Goal: Task Accomplishment & Management: Use online tool/utility

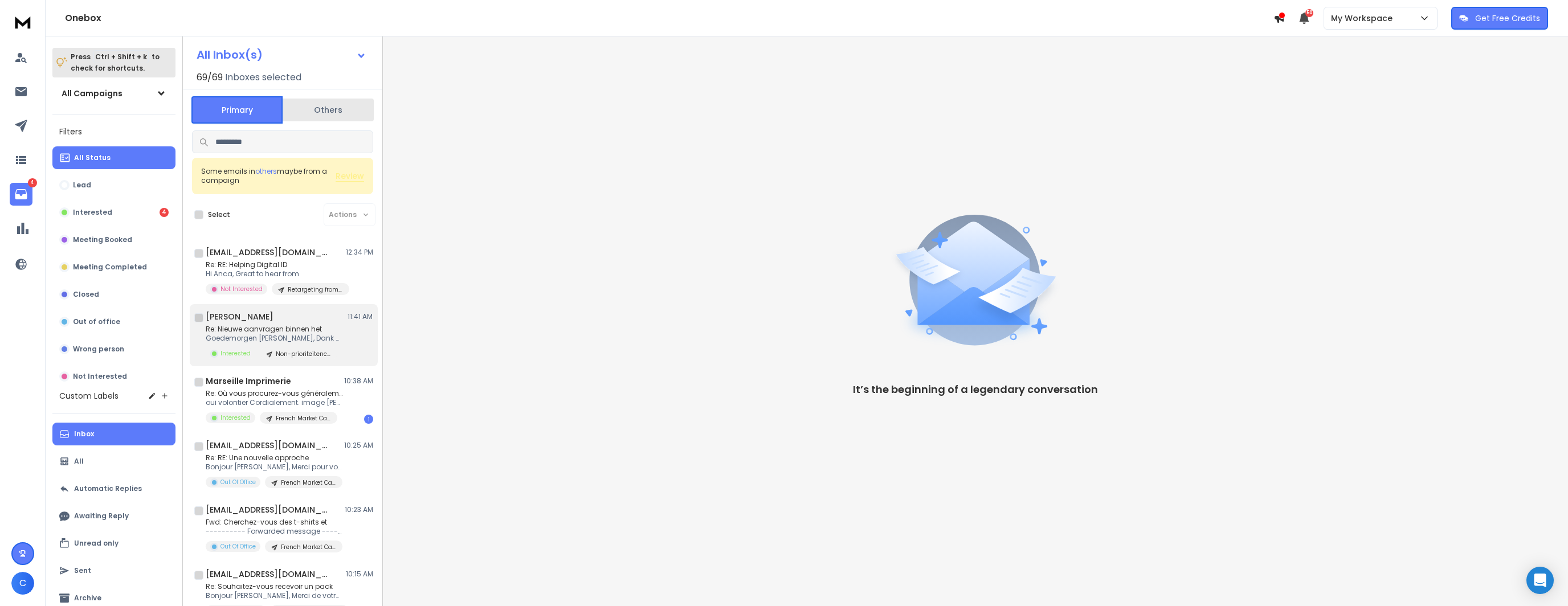
click at [250, 332] on p "Re: Nieuwe aanvragen binnen het" at bounding box center [274, 328] width 137 height 9
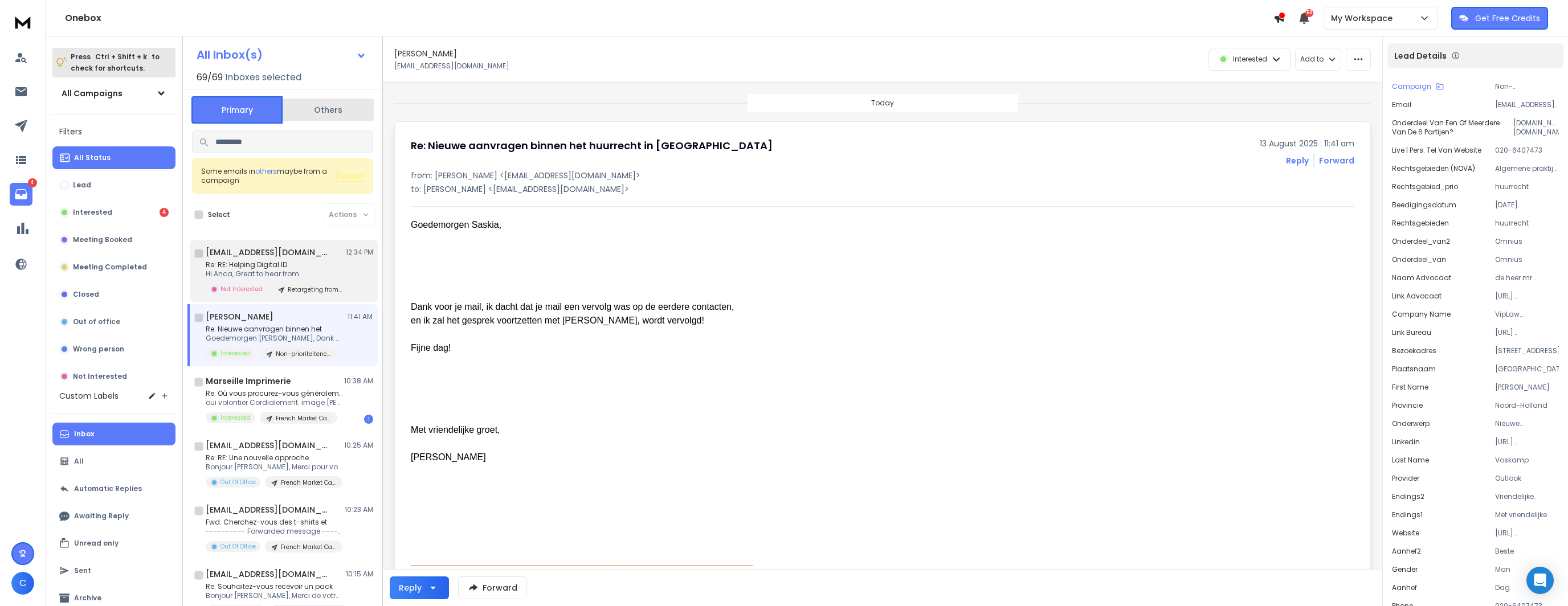
click at [274, 258] on div "[EMAIL_ADDRESS][DOMAIN_NAME] 12:34 PM Re: RE: Helping Digital ID Hi Anca, Great…" at bounding box center [289, 270] width 168 height 48
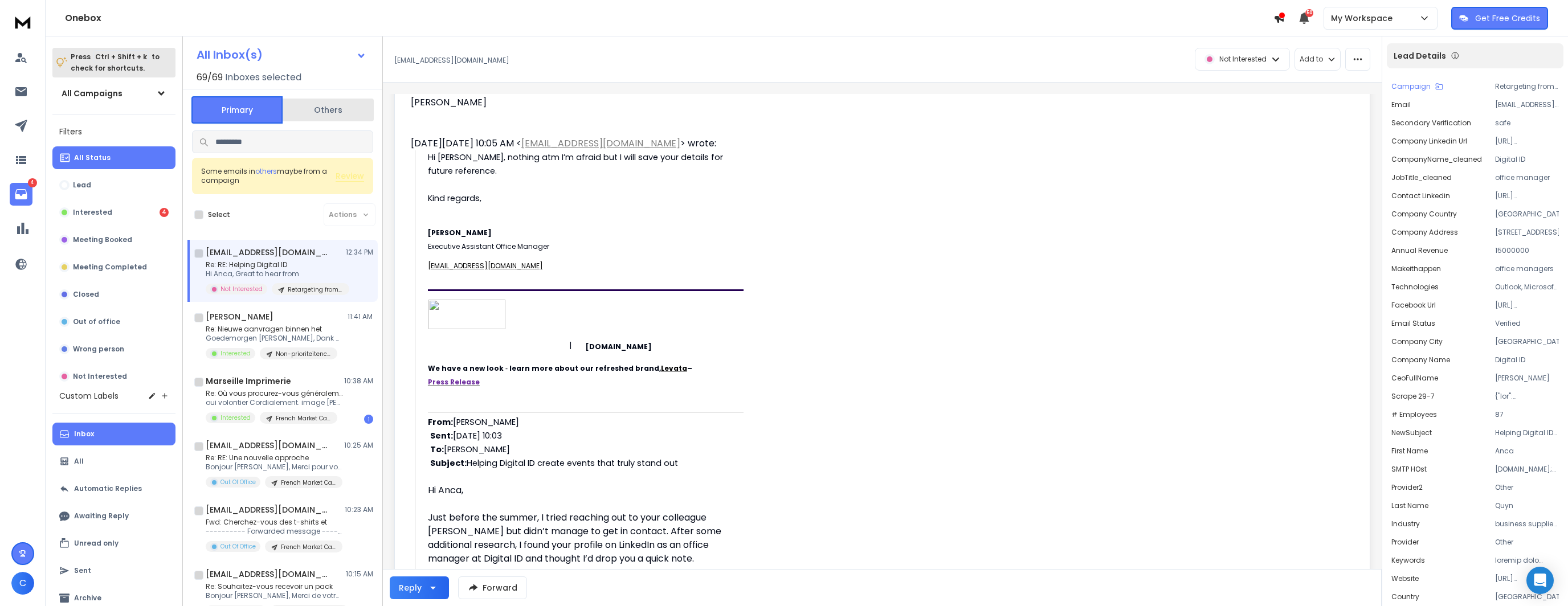
scroll to position [228, 0]
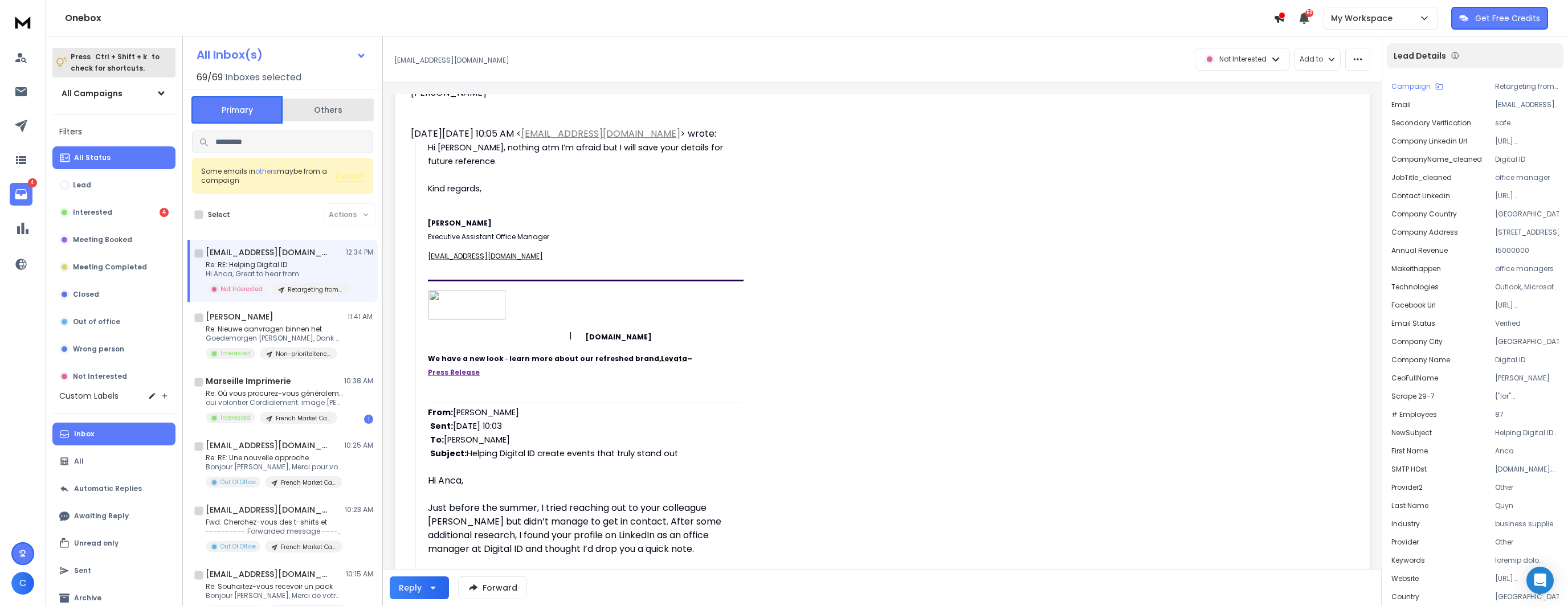
click at [640, 332] on span "[DOMAIN_NAME]" at bounding box center [619, 337] width 66 height 10
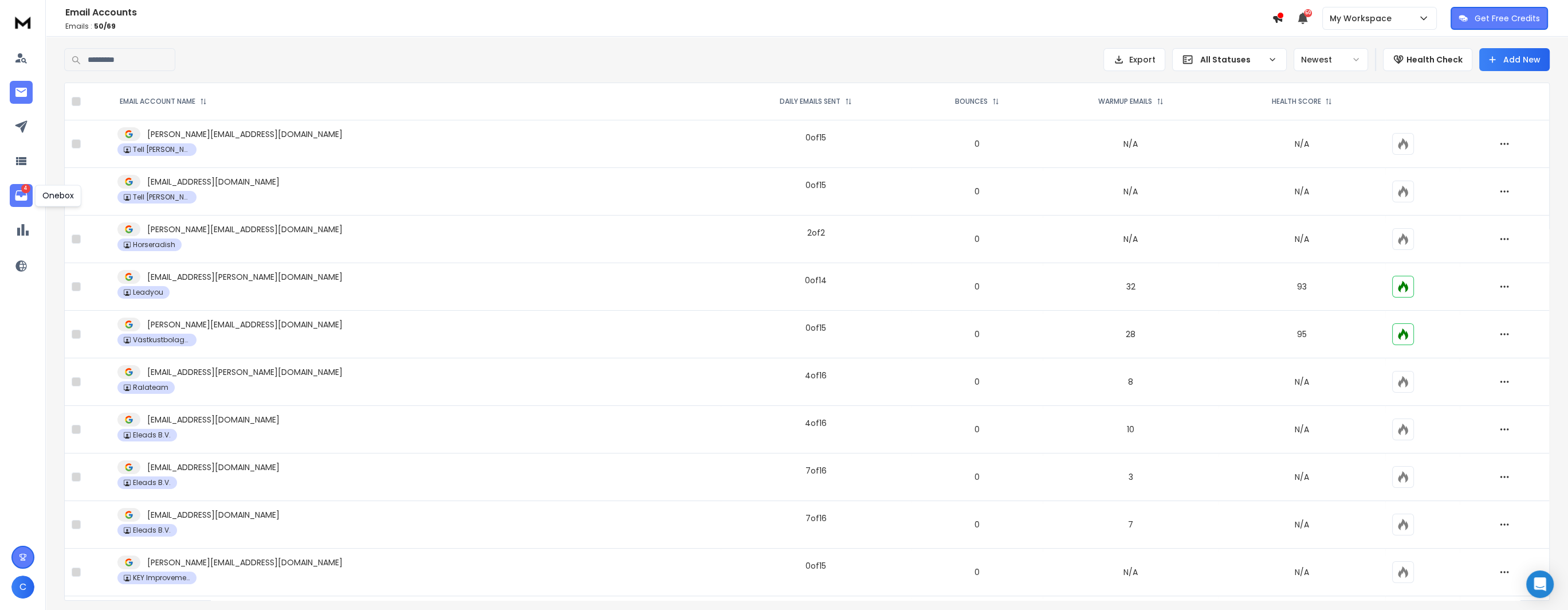
click at [15, 196] on icon at bounding box center [20, 195] width 12 height 11
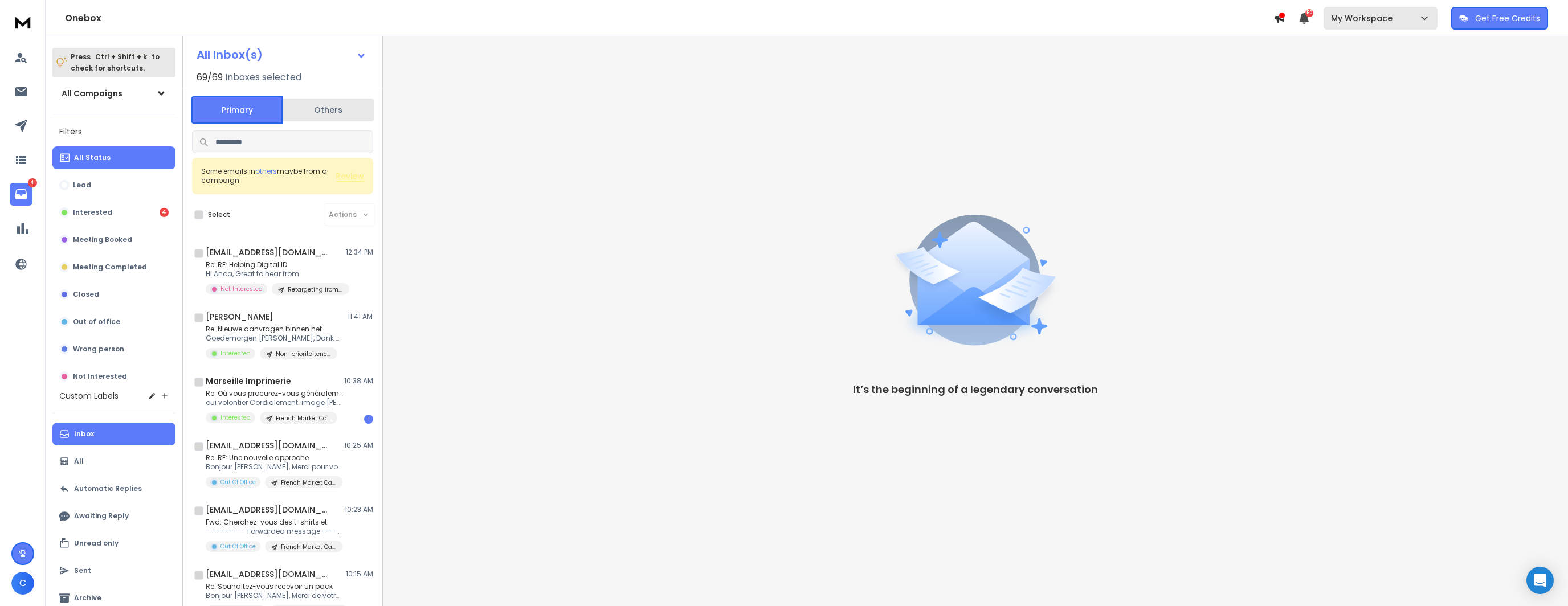
click at [1397, 14] on div "My Workspace" at bounding box center [1380, 19] width 99 height 11
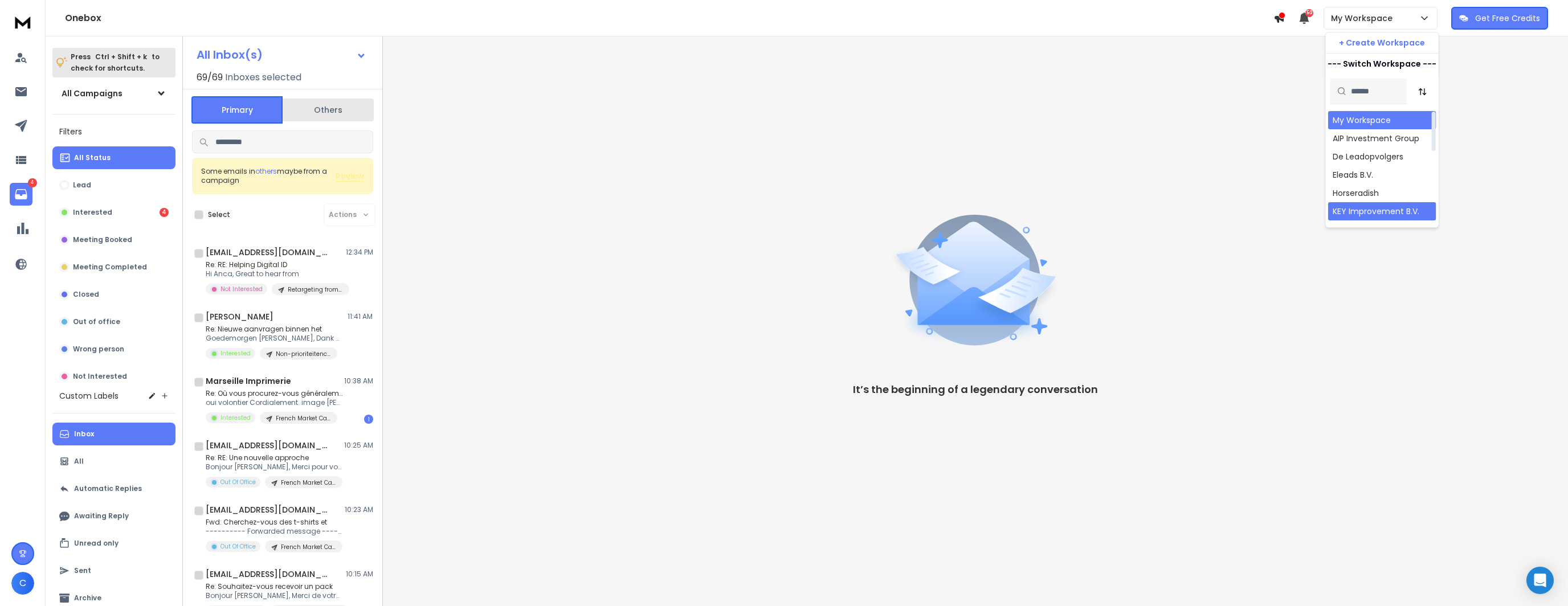
click at [1397, 207] on div "KEY Improvement B.V." at bounding box center [1376, 211] width 87 height 11
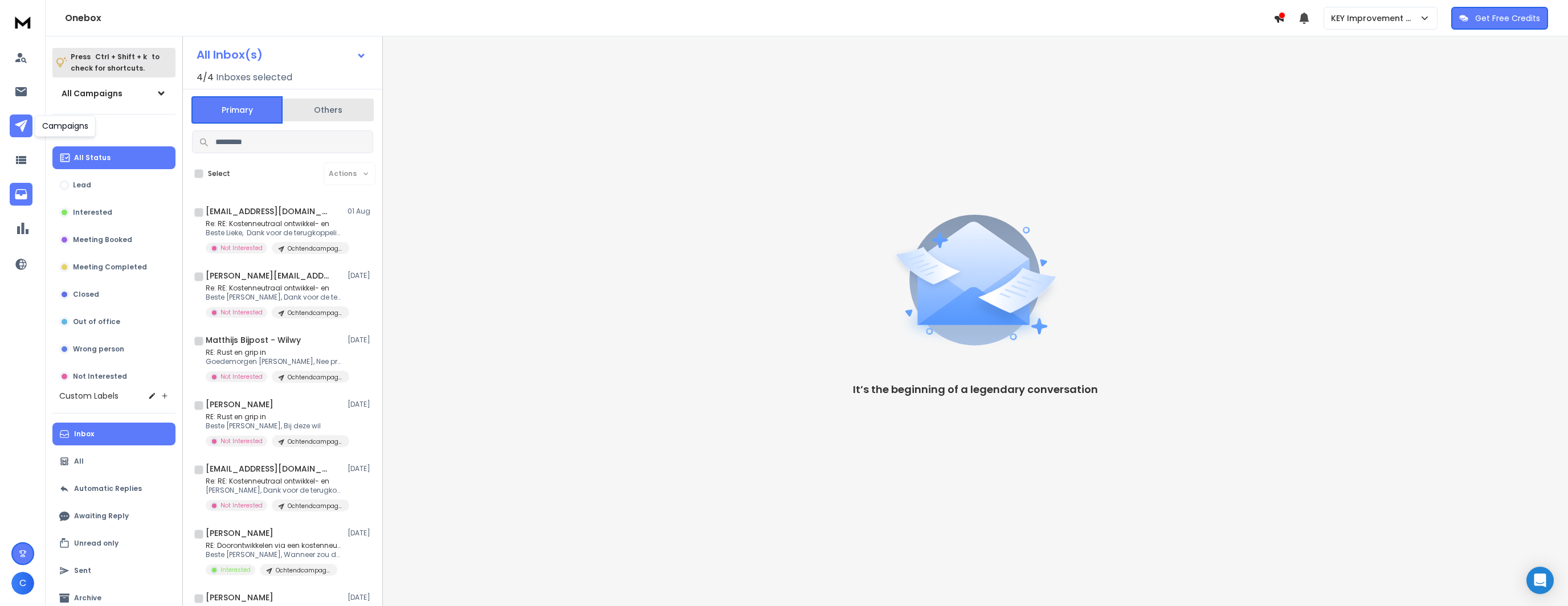
click at [14, 128] on icon at bounding box center [21, 126] width 14 height 14
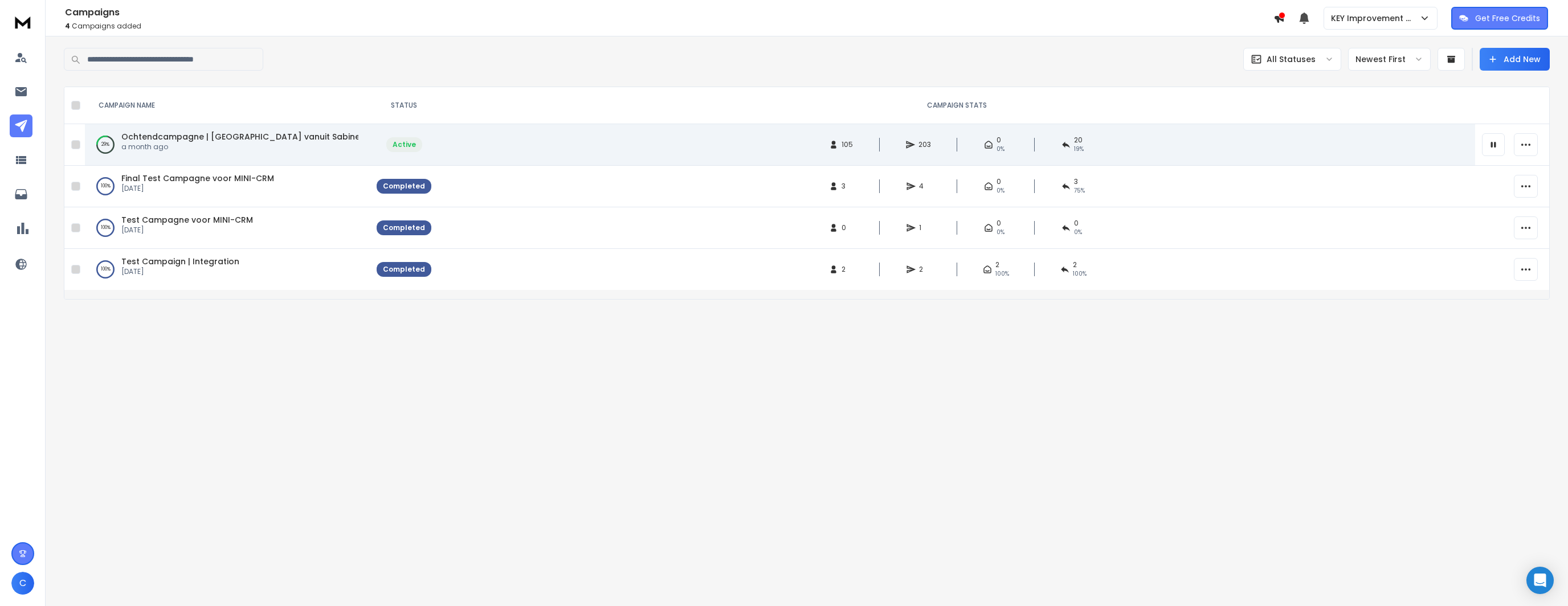
click at [1527, 141] on icon "button" at bounding box center [1526, 145] width 11 height 11
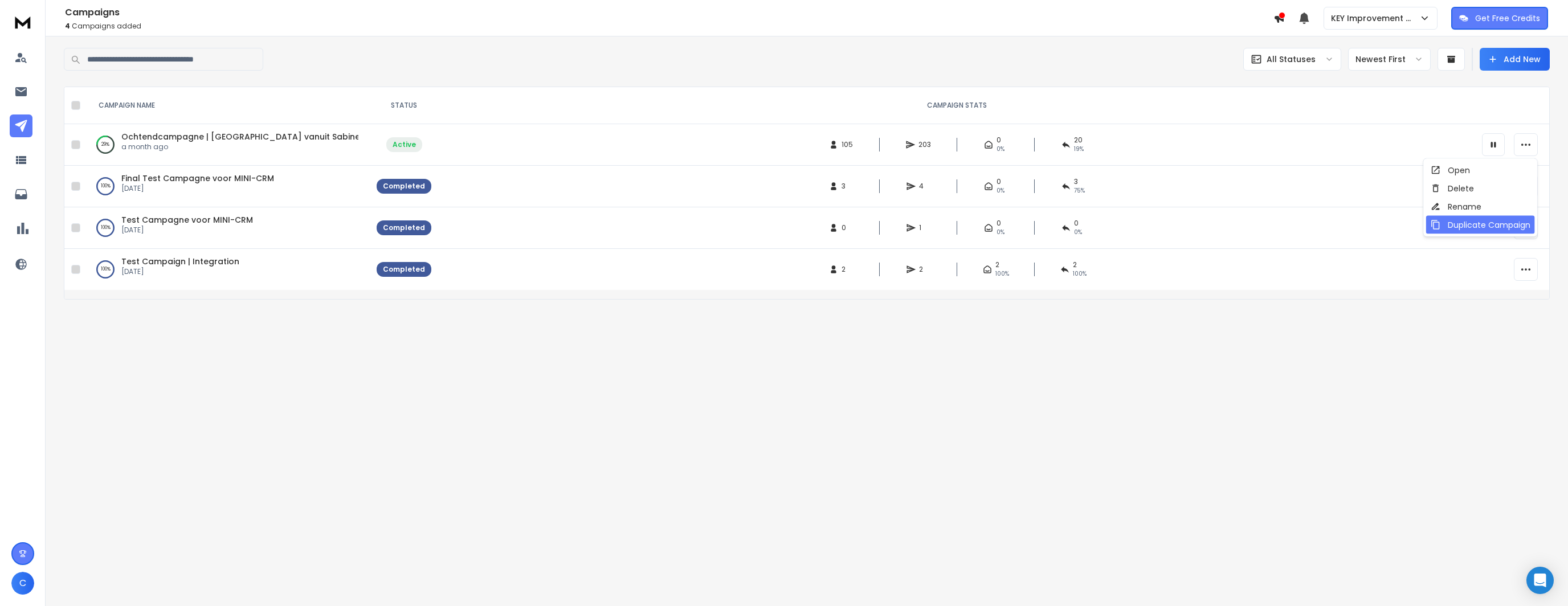
click at [1462, 225] on div "Duplicate Campaign" at bounding box center [1481, 225] width 100 height 11
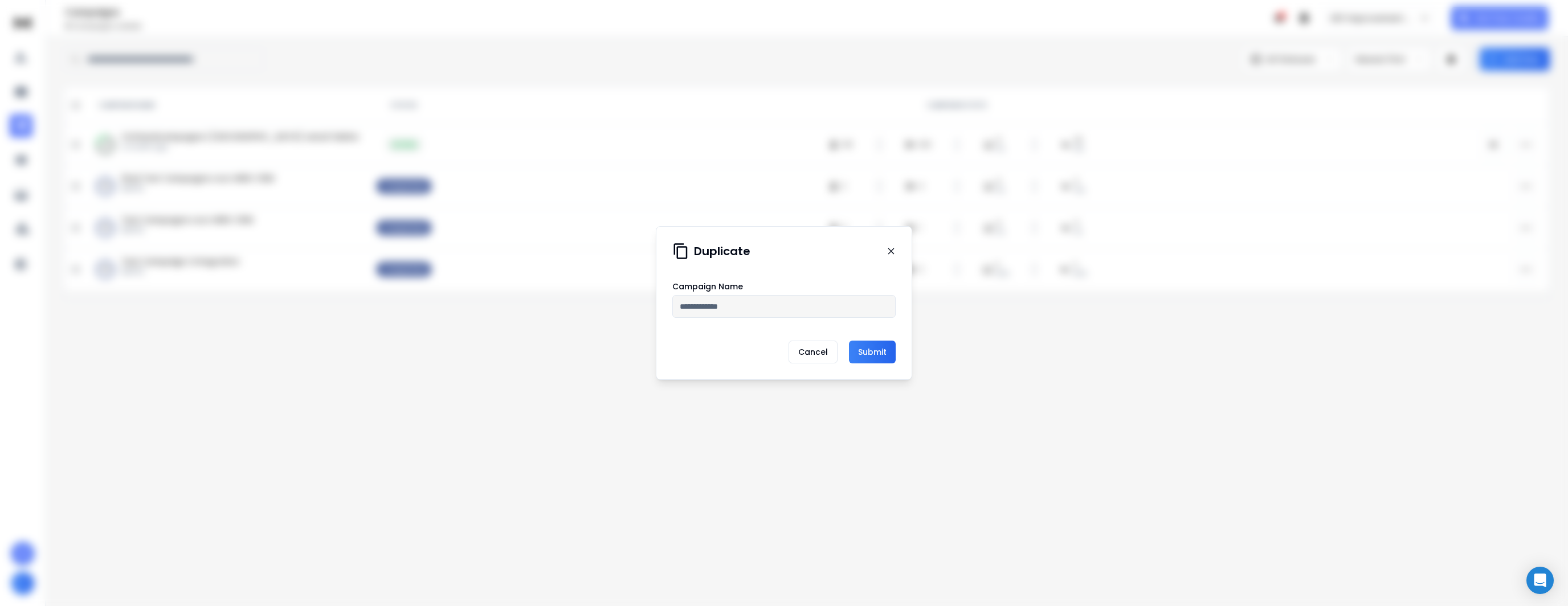
click at [773, 315] on input "text" at bounding box center [784, 307] width 223 height 23
click at [850, 299] on input "text" at bounding box center [784, 307] width 223 height 23
type input "**********"
click at [861, 357] on button "Submit" at bounding box center [872, 352] width 47 height 23
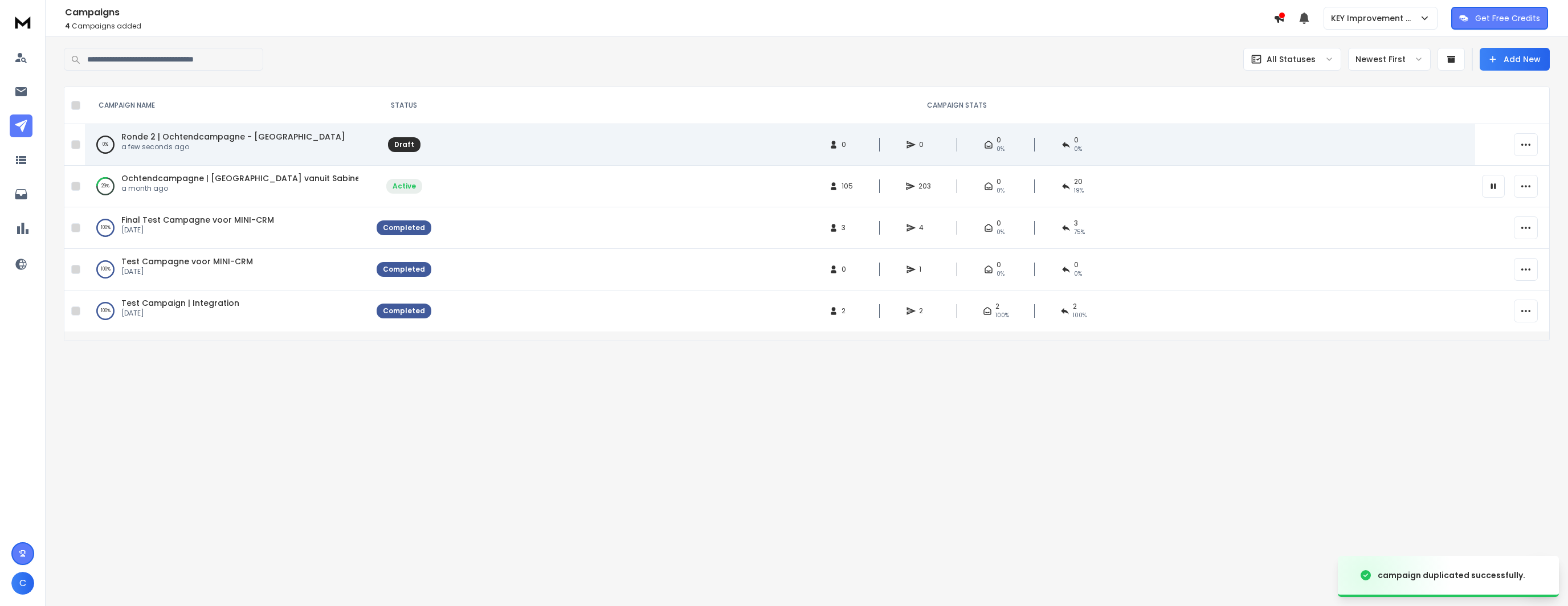
click at [1521, 142] on icon "button" at bounding box center [1526, 145] width 11 height 11
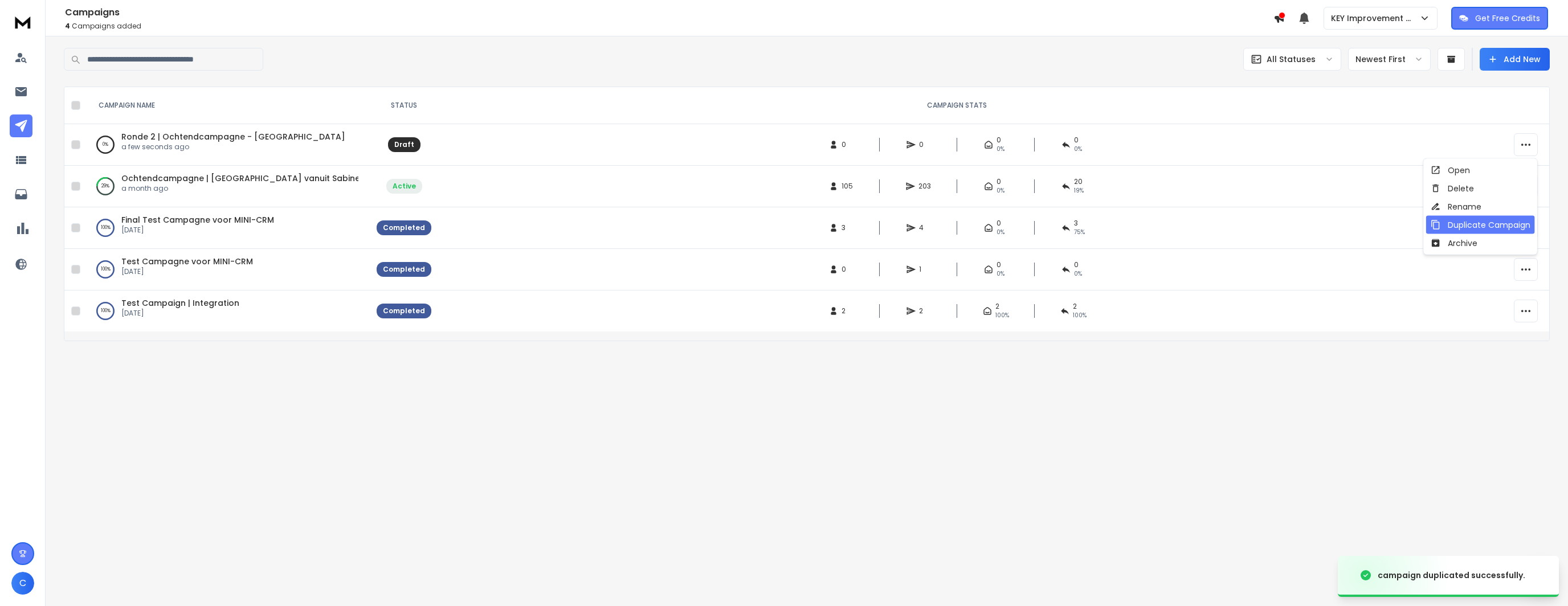
click at [1472, 221] on div "Duplicate Campaign" at bounding box center [1481, 225] width 100 height 11
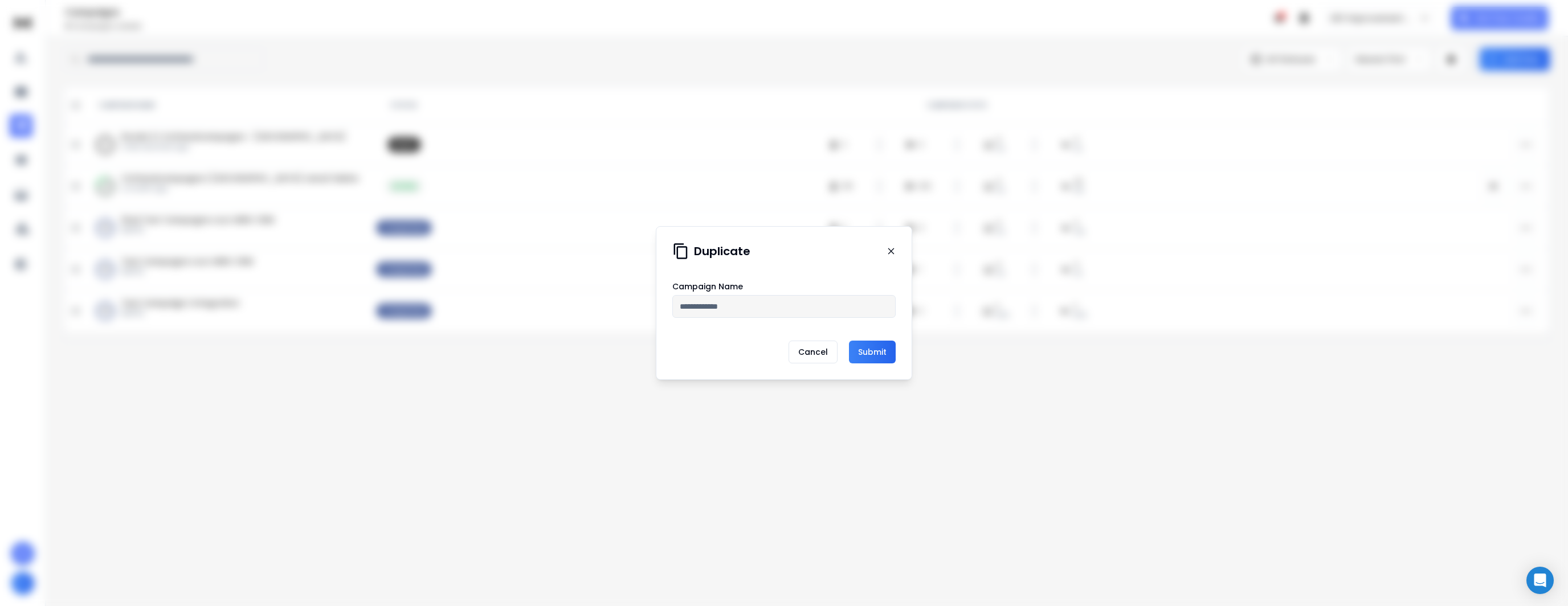
click at [692, 310] on input "text" at bounding box center [784, 307] width 223 height 23
type input "*****"
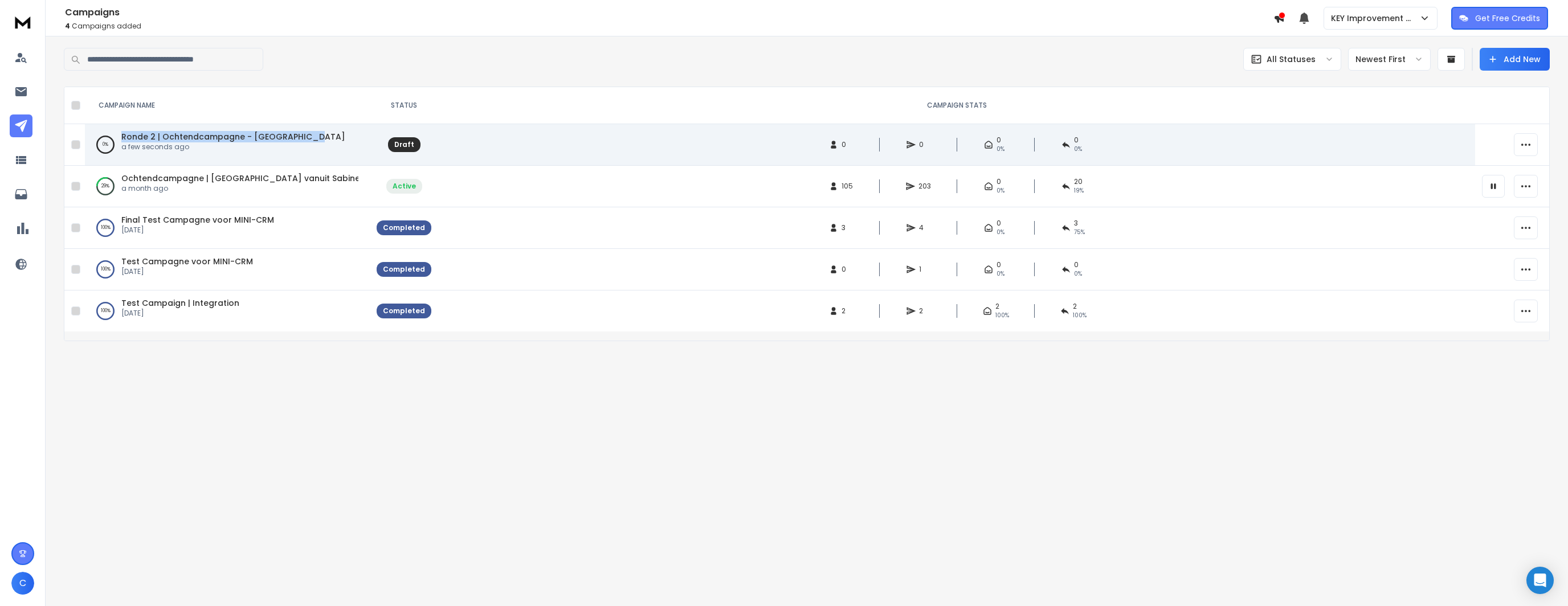
copy span "Ronde 2 | Ochtendcampagne - Noord-Brabant"
drag, startPoint x: 321, startPoint y: 135, endPoint x: 120, endPoint y: 132, distance: 201.0
click at [120, 132] on div "0 % Ronde 2 | Ochtendcampagne - Noord-Brabant a few seconds ago" at bounding box center [228, 145] width 263 height 27
click at [1531, 143] on icon "button" at bounding box center [1526, 145] width 11 height 11
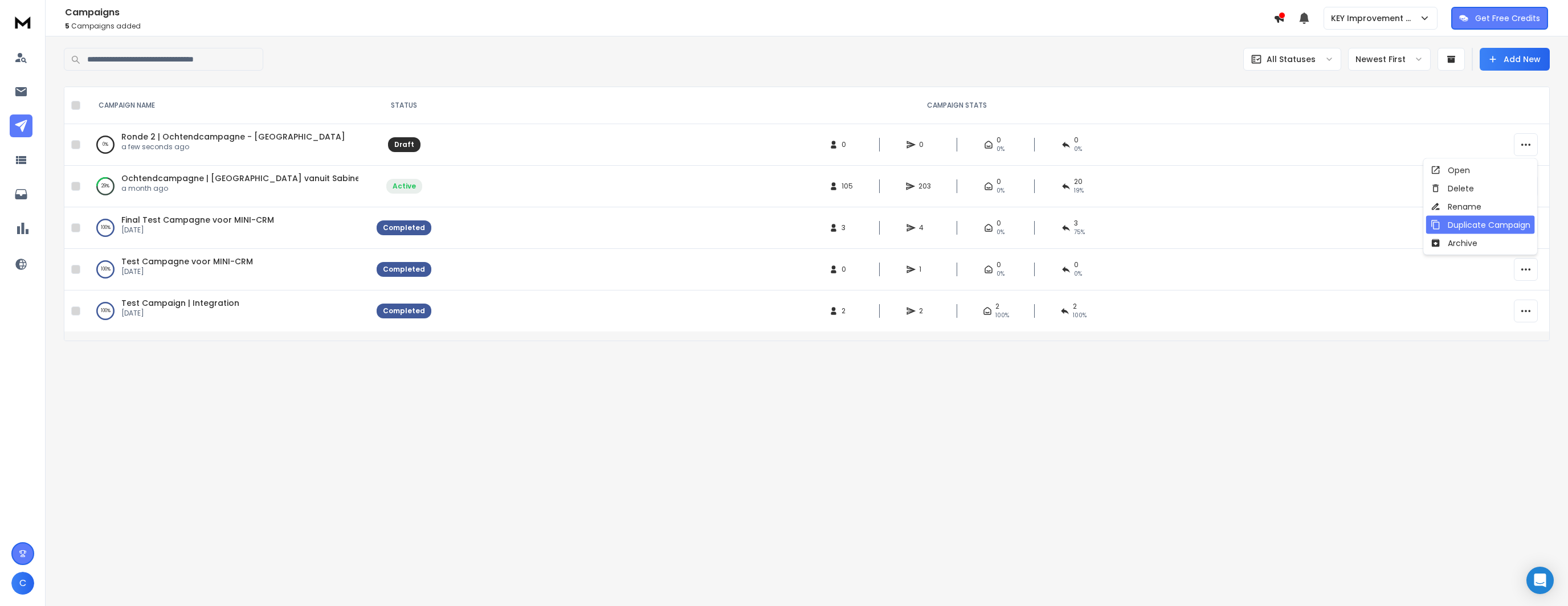
click at [1476, 224] on div "Duplicate Campaign" at bounding box center [1481, 225] width 100 height 11
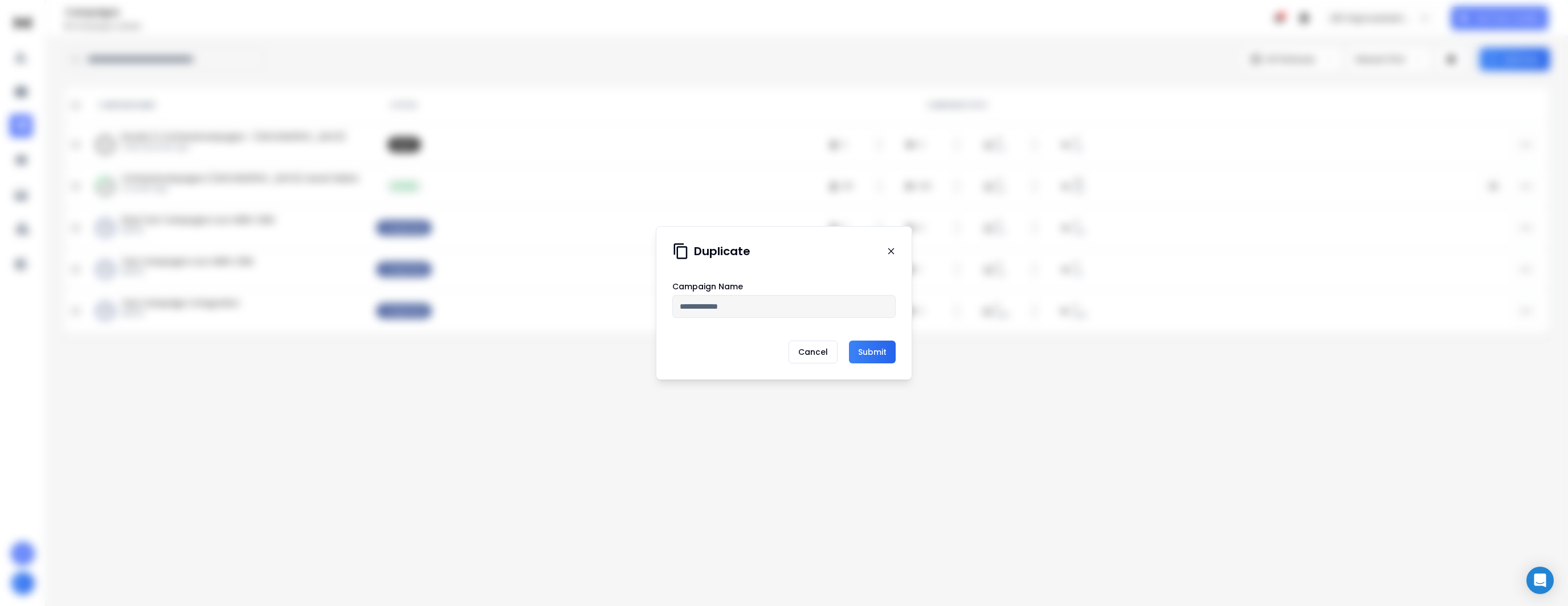
click at [738, 316] on input "text" at bounding box center [784, 307] width 223 height 23
paste input "**********"
click at [710, 306] on input "**********" at bounding box center [784, 307] width 223 height 23
click at [743, 305] on input "**********" at bounding box center [784, 307] width 223 height 23
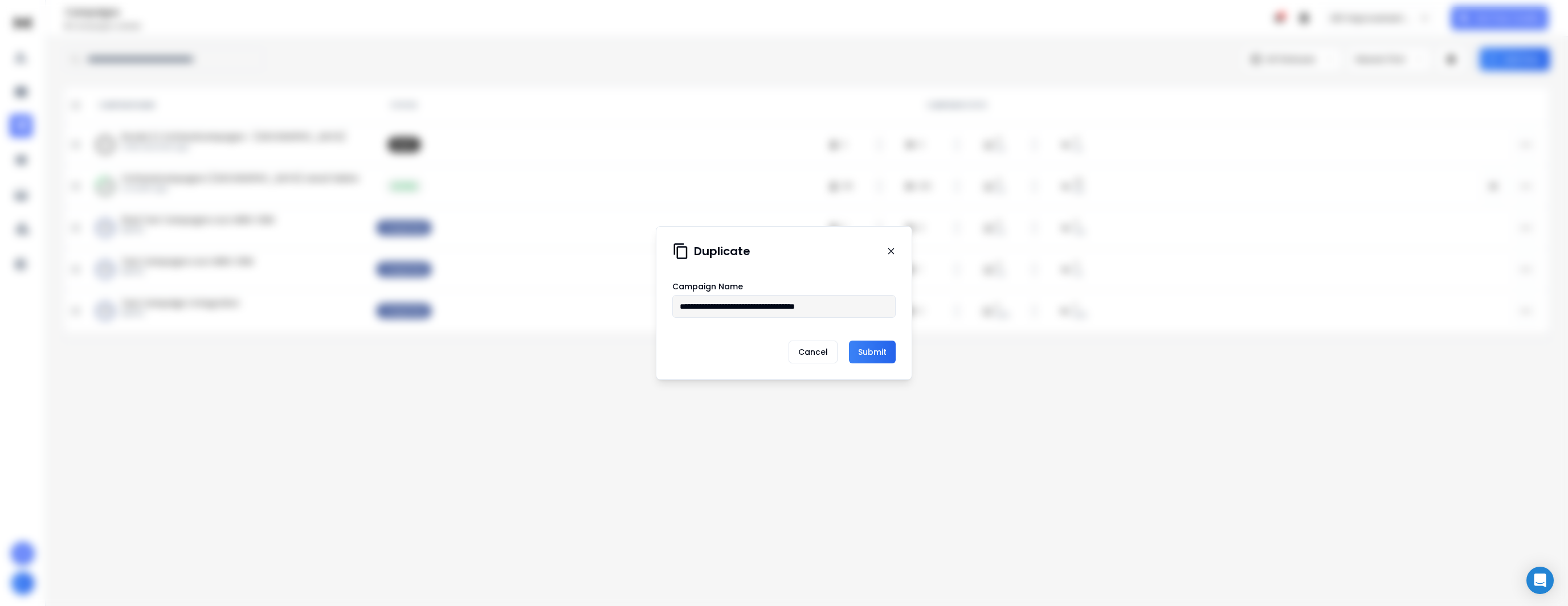
type input "**********"
click at [880, 357] on button "Submit" at bounding box center [872, 352] width 47 height 23
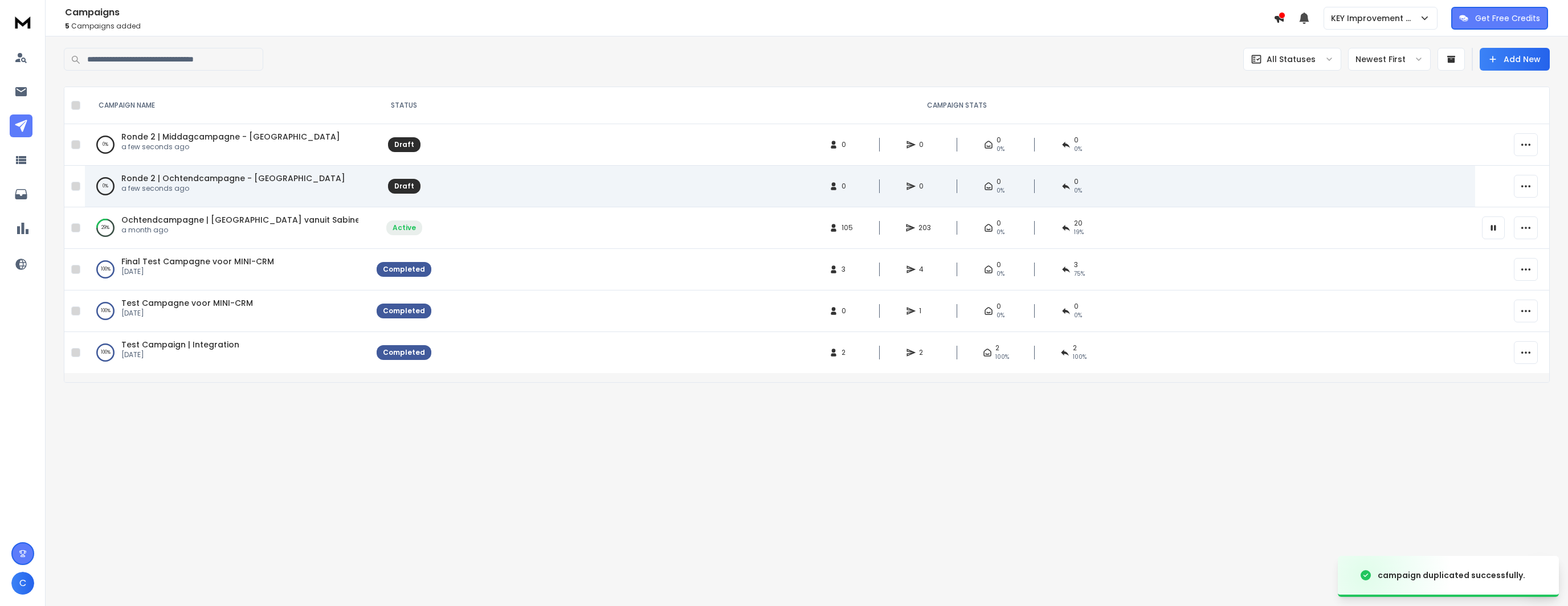
click at [221, 179] on span "Ronde 2 | Ochtendcampagne - Noord-Brabant" at bounding box center [234, 178] width 224 height 11
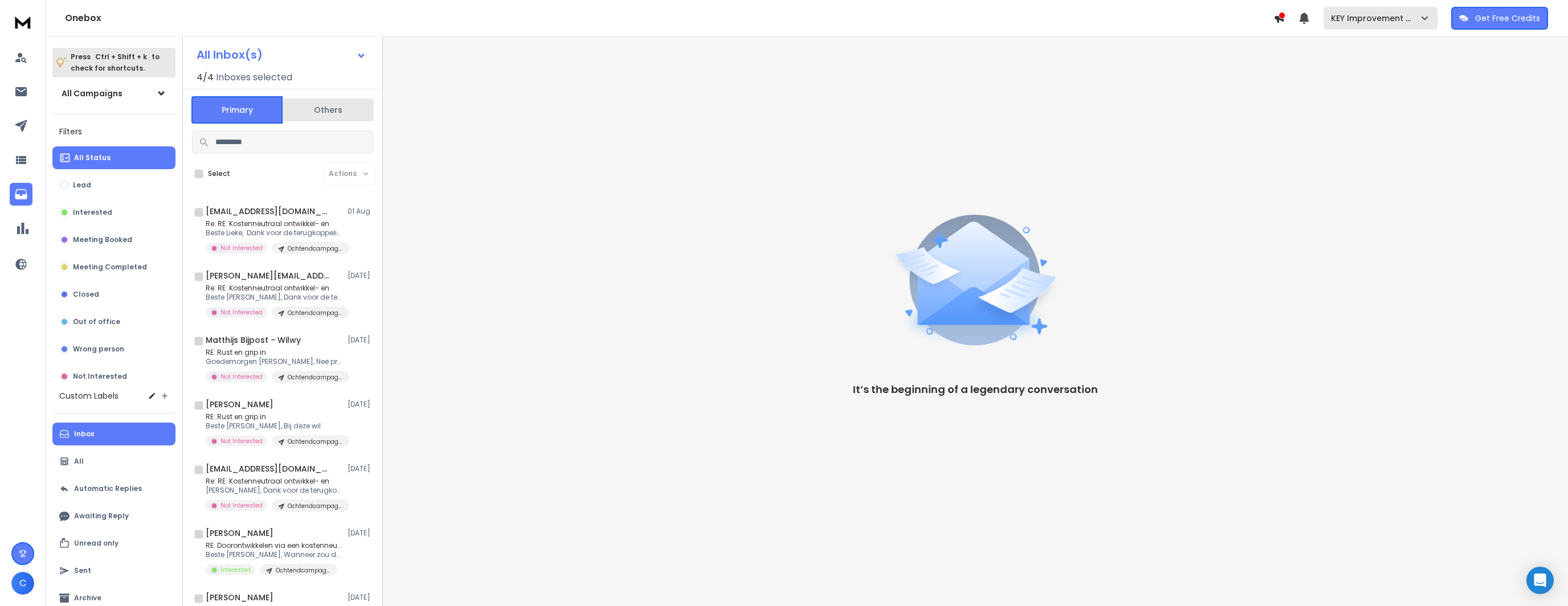
click at [1387, 14] on p "KEY Improvement B.V." at bounding box center [1376, 19] width 89 height 11
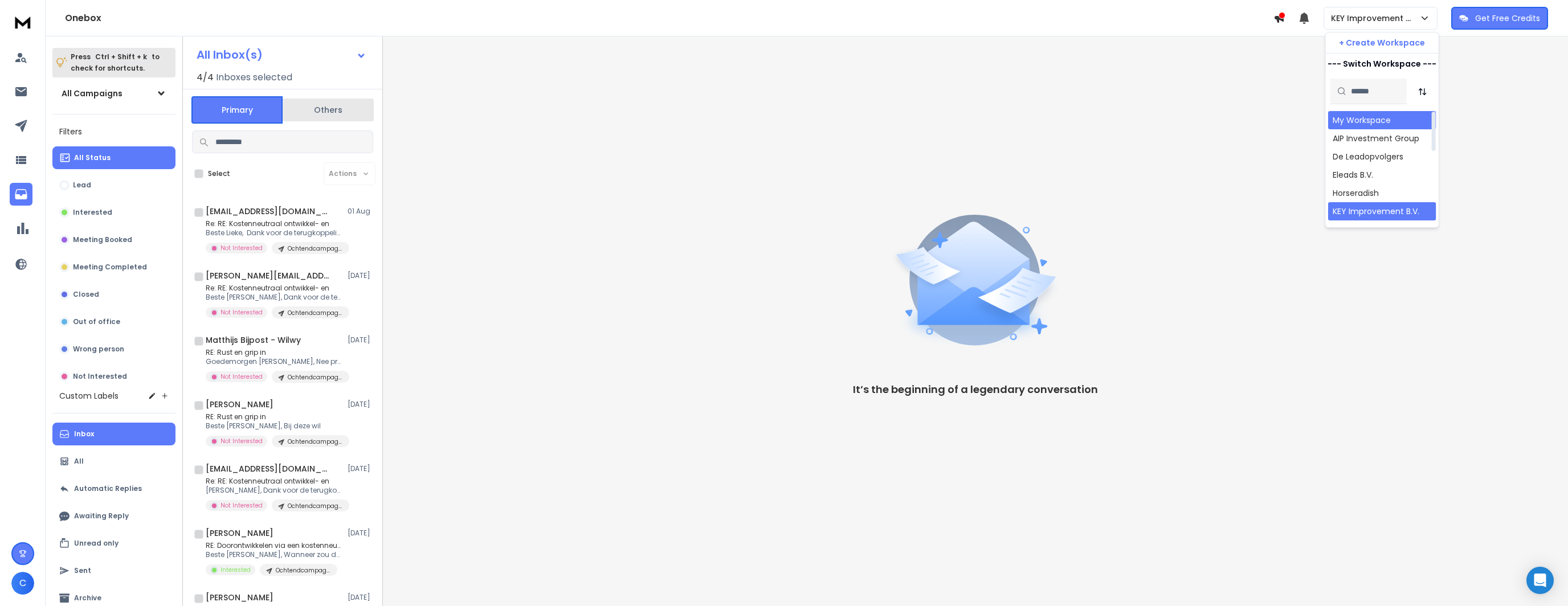
click at [1368, 119] on div "My Workspace" at bounding box center [1362, 120] width 58 height 11
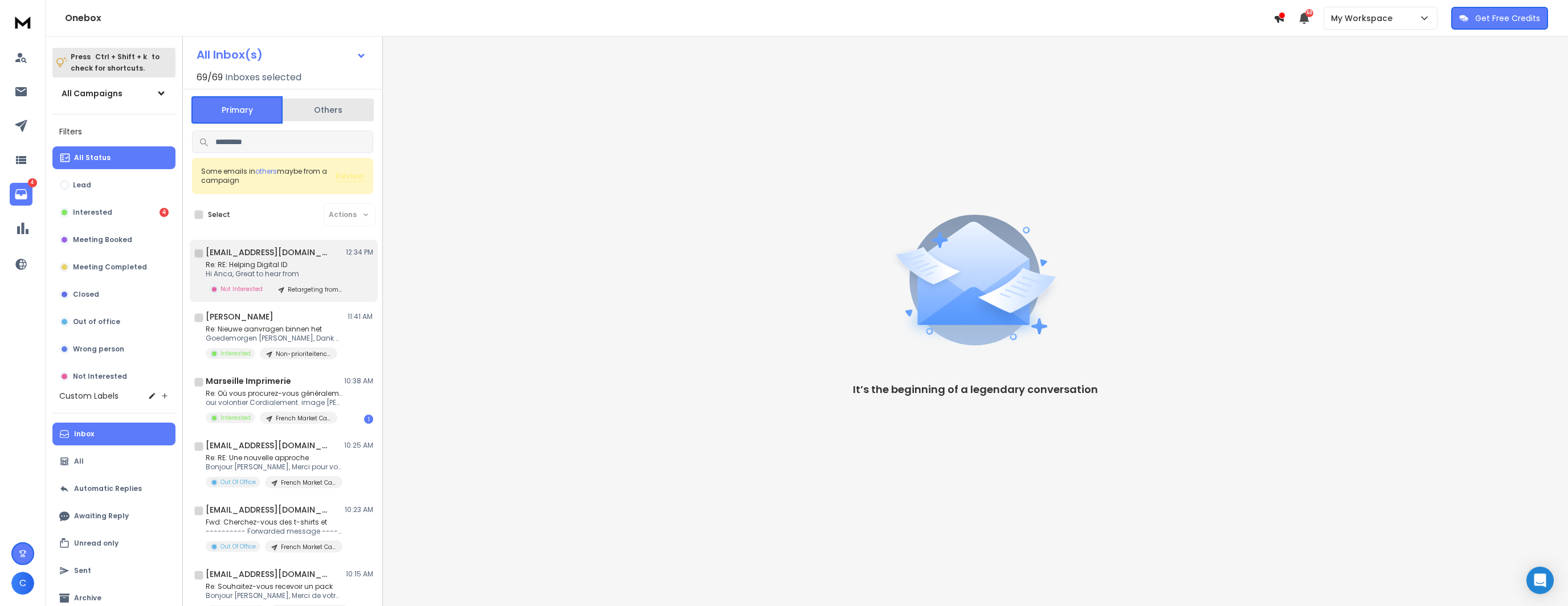
click at [297, 245] on div "[EMAIL_ADDRESS][DOMAIN_NAME] 12:34 PM Re: RE: Helping Digital ID Hi Anca, Great…" at bounding box center [284, 270] width 188 height 62
